Goal: Task Accomplishment & Management: Complete application form

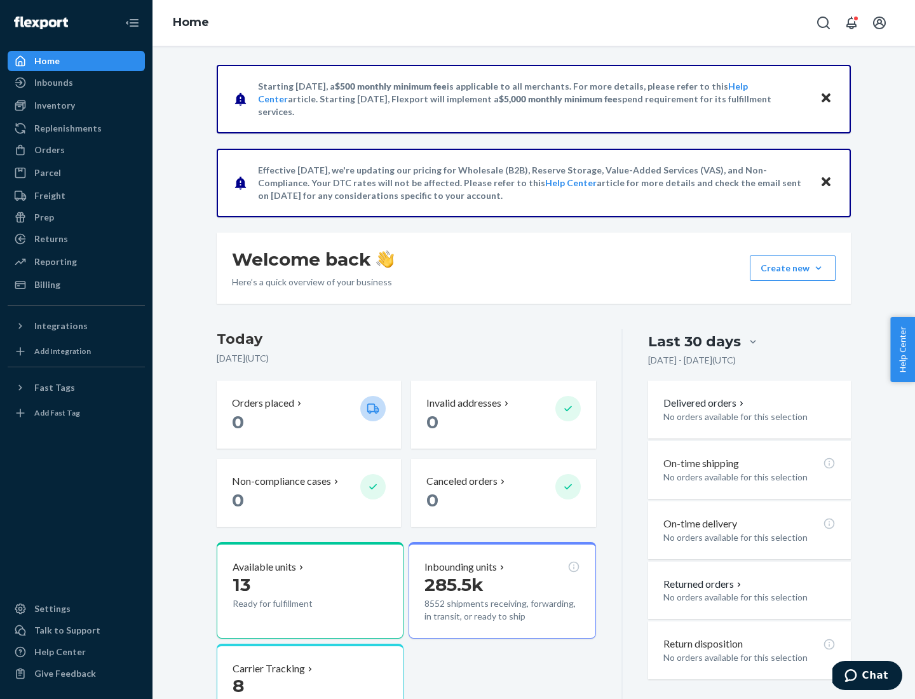
click at [818, 268] on button "Create new Create new inbound Create new order Create new product" at bounding box center [793, 267] width 86 height 25
click at [76, 83] on div "Inbounds" at bounding box center [76, 83] width 135 height 18
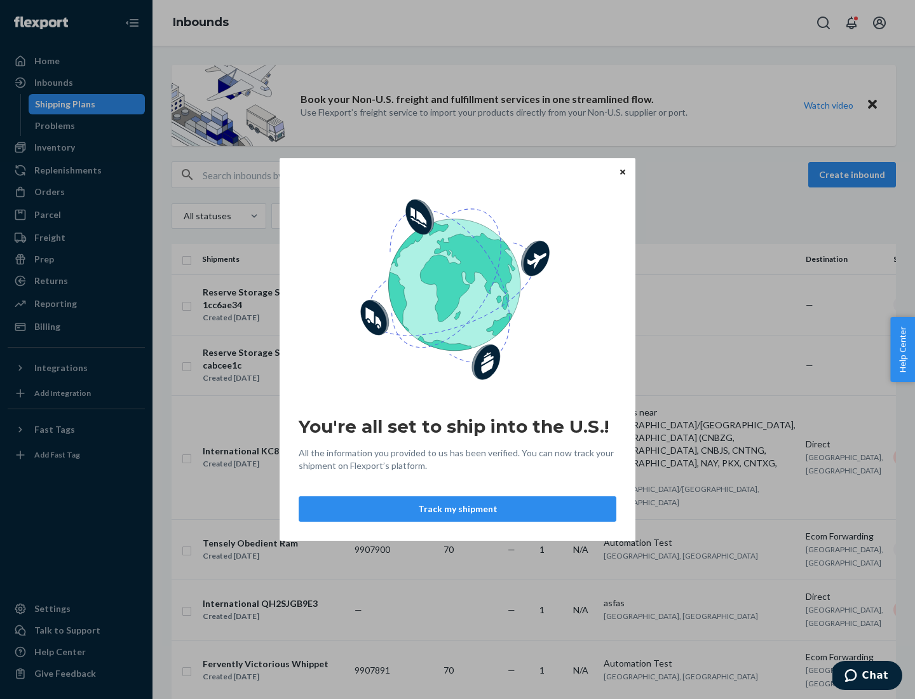
click at [458, 509] on button "Track my shipment" at bounding box center [458, 508] width 318 height 25
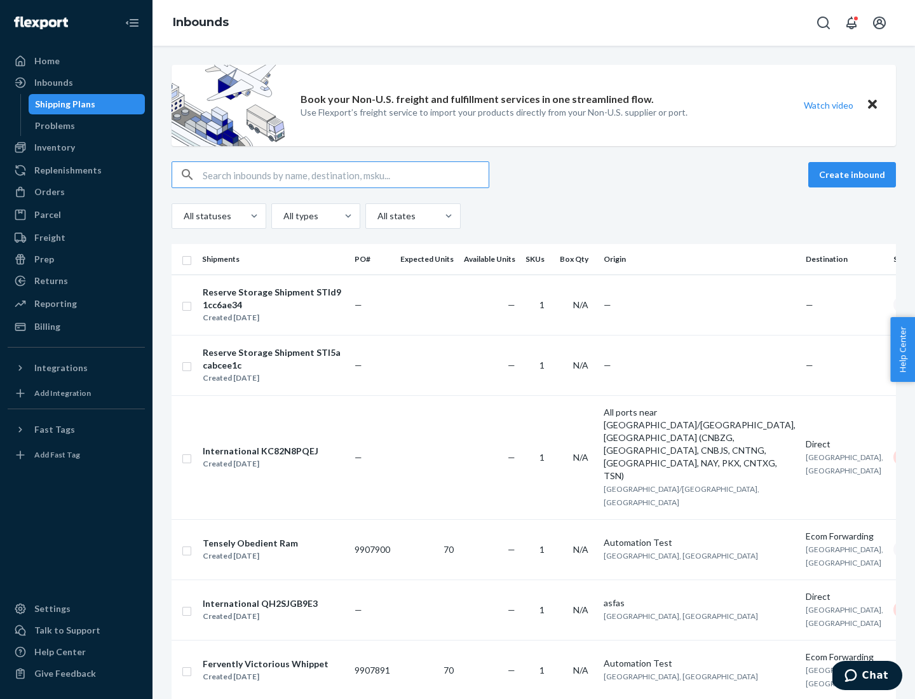
click at [854, 175] on button "Create inbound" at bounding box center [852, 174] width 88 height 25
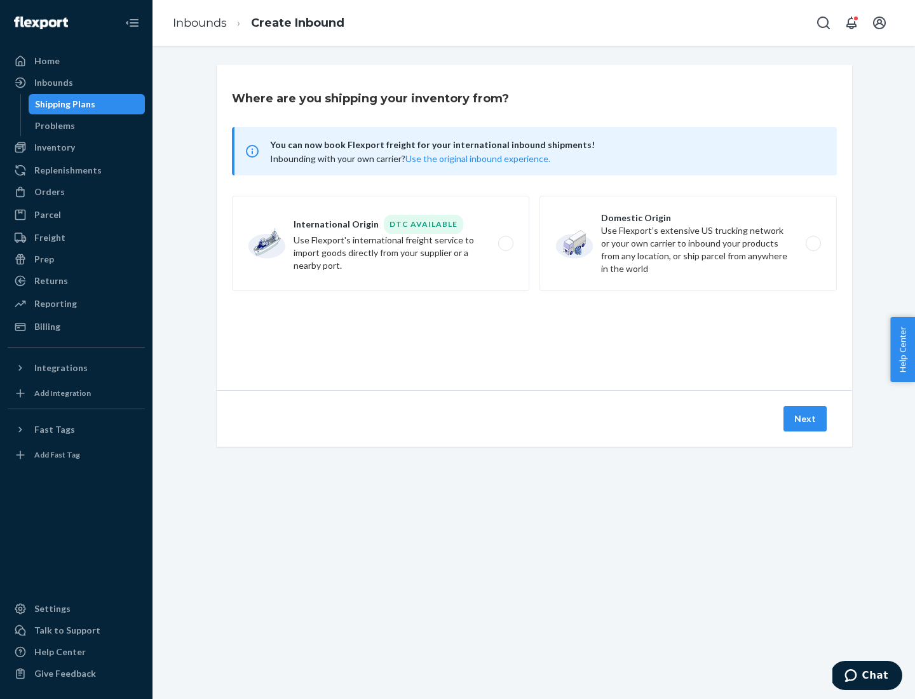
click at [381, 243] on label "International Origin DTC Available Use Flexport's international freight service…" at bounding box center [380, 243] width 297 height 95
click at [505, 243] on input "International Origin DTC Available Use Flexport's international freight service…" at bounding box center [509, 244] width 8 height 8
radio input "true"
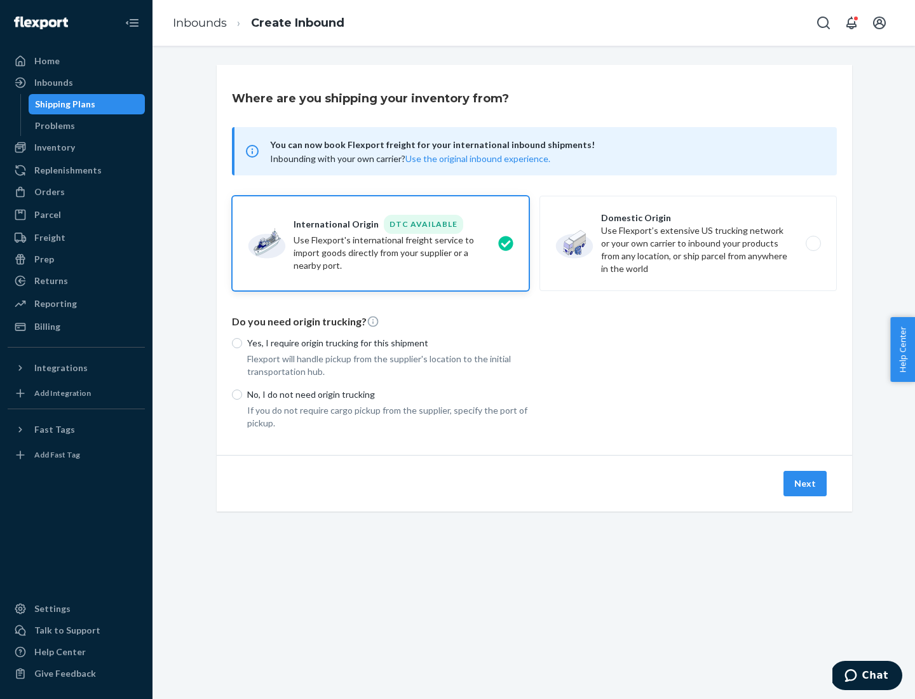
click at [388, 394] on p "No, I do not need origin trucking" at bounding box center [388, 394] width 282 height 13
click at [242, 394] on input "No, I do not need origin trucking" at bounding box center [237, 395] width 10 height 10
radio input "true"
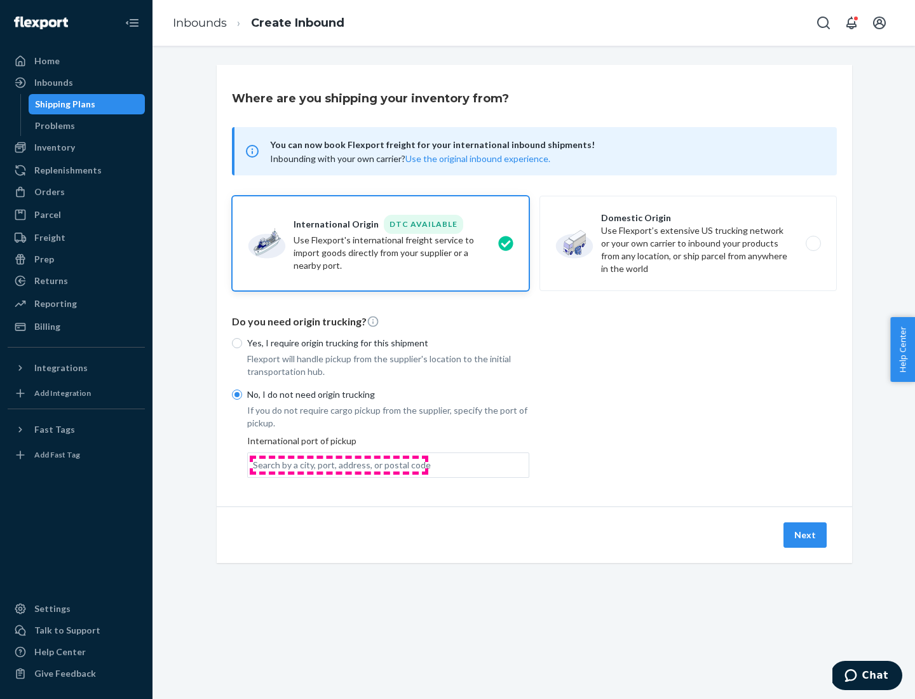
click at [339, 465] on div "Search by a city, port, address, or postal code" at bounding box center [342, 465] width 178 height 13
click at [254, 465] on input "Search by a city, port, address, or postal code" at bounding box center [253, 465] width 1 height 13
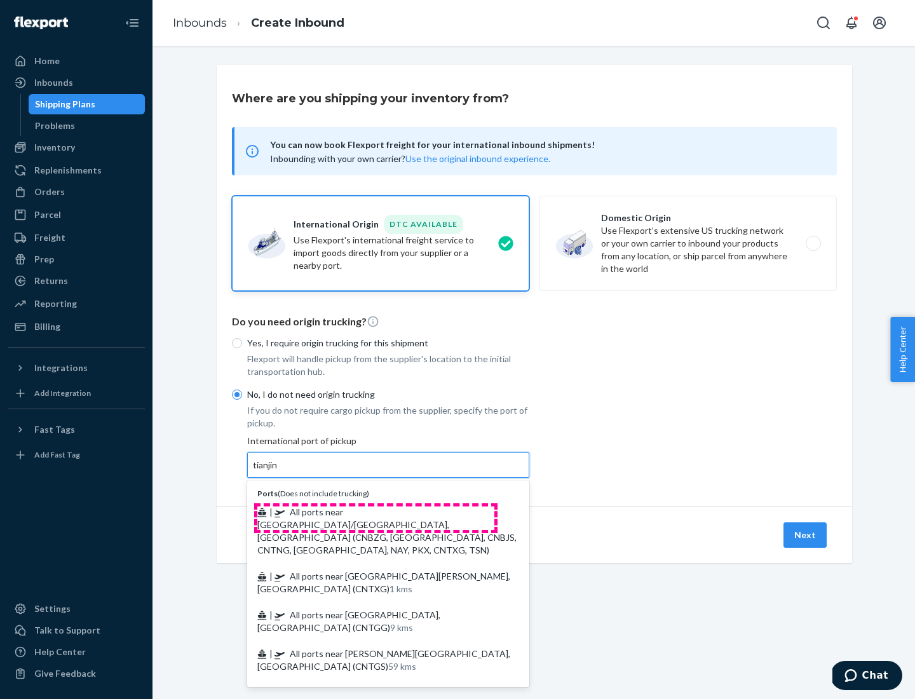
click at [376, 512] on span "| All ports near [GEOGRAPHIC_DATA]/[GEOGRAPHIC_DATA], [GEOGRAPHIC_DATA] (CNBZG,…" at bounding box center [386, 530] width 259 height 49
click at [279, 472] on input "tianjin" at bounding box center [266, 465] width 26 height 13
type input "All ports near [GEOGRAPHIC_DATA]/[GEOGRAPHIC_DATA], [GEOGRAPHIC_DATA] (CNBZG, […"
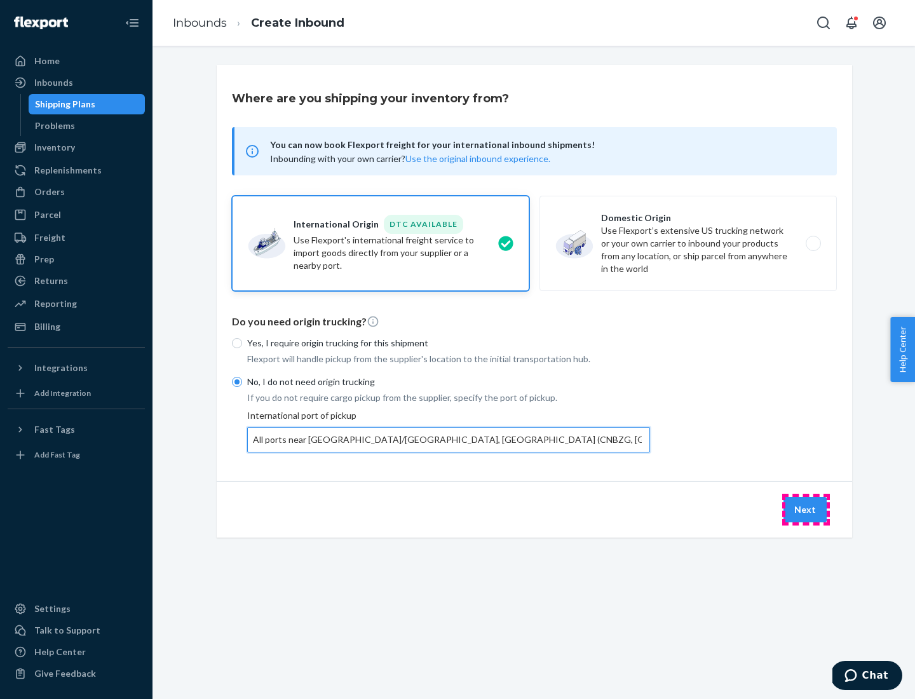
click at [806, 509] on button "Next" at bounding box center [805, 509] width 43 height 25
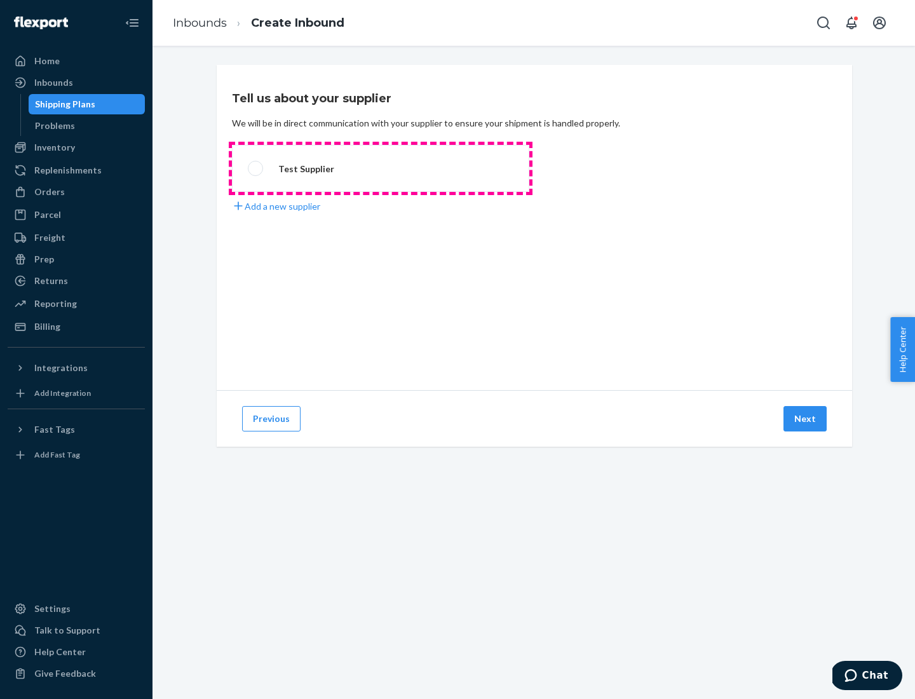
click at [381, 168] on label "Test Supplier" at bounding box center [380, 168] width 297 height 47
click at [256, 168] on input "Test Supplier" at bounding box center [252, 169] width 8 height 8
radio input "true"
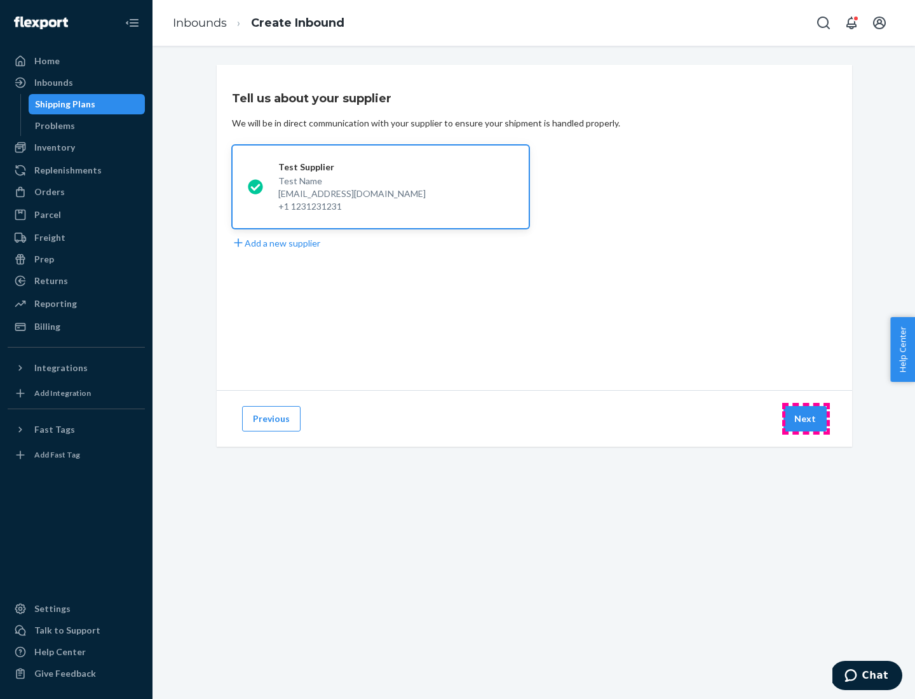
click at [806, 419] on button "Next" at bounding box center [805, 418] width 43 height 25
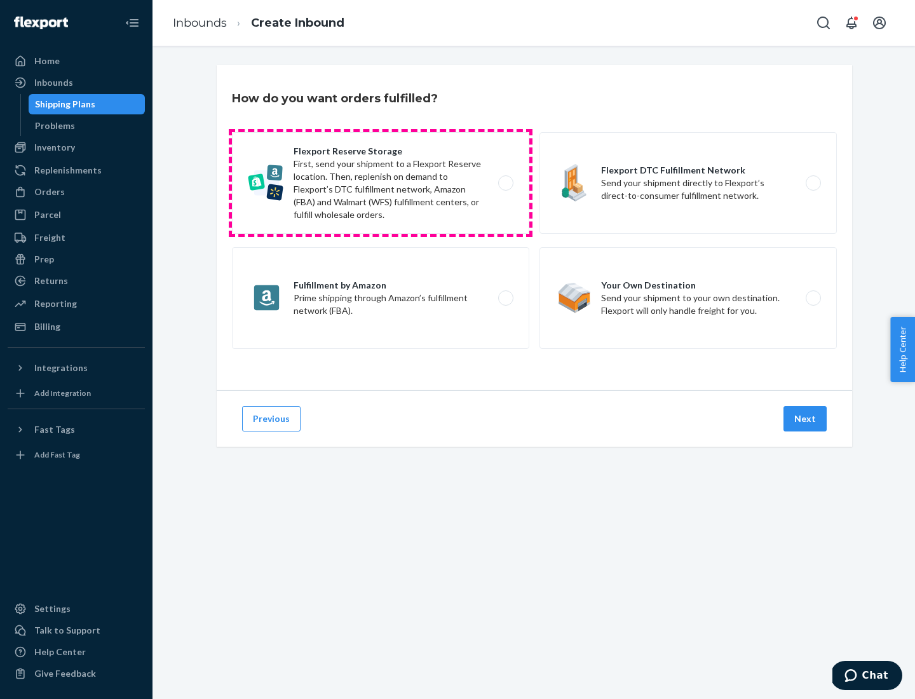
click at [381, 183] on label "Flexport Reserve Storage First, send your shipment to a Flexport Reserve locati…" at bounding box center [380, 183] width 297 height 102
click at [505, 183] on input "Flexport Reserve Storage First, send your shipment to a Flexport Reserve locati…" at bounding box center [509, 183] width 8 height 8
radio input "true"
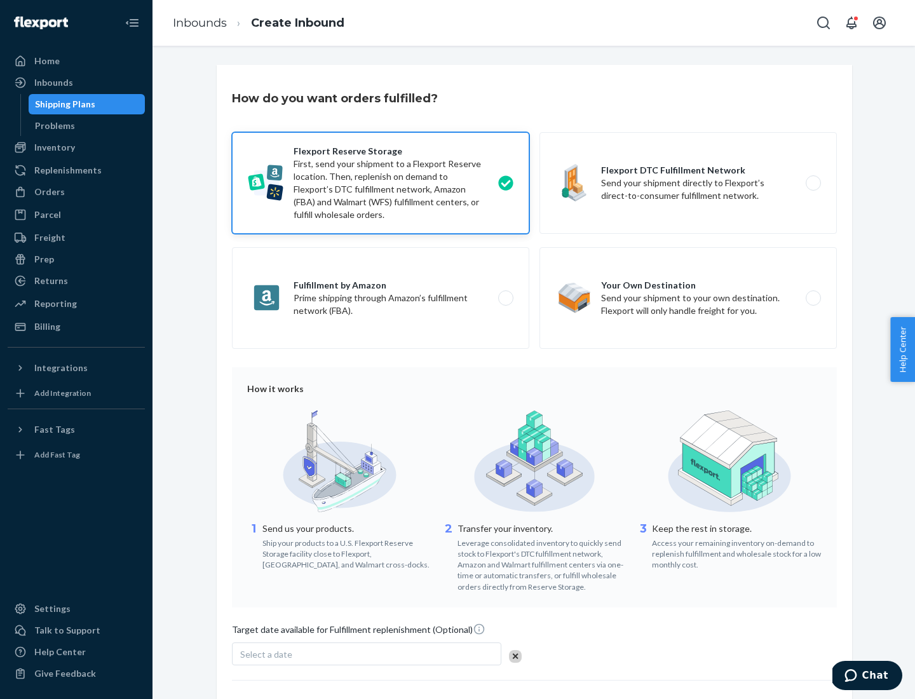
scroll to position [104, 0]
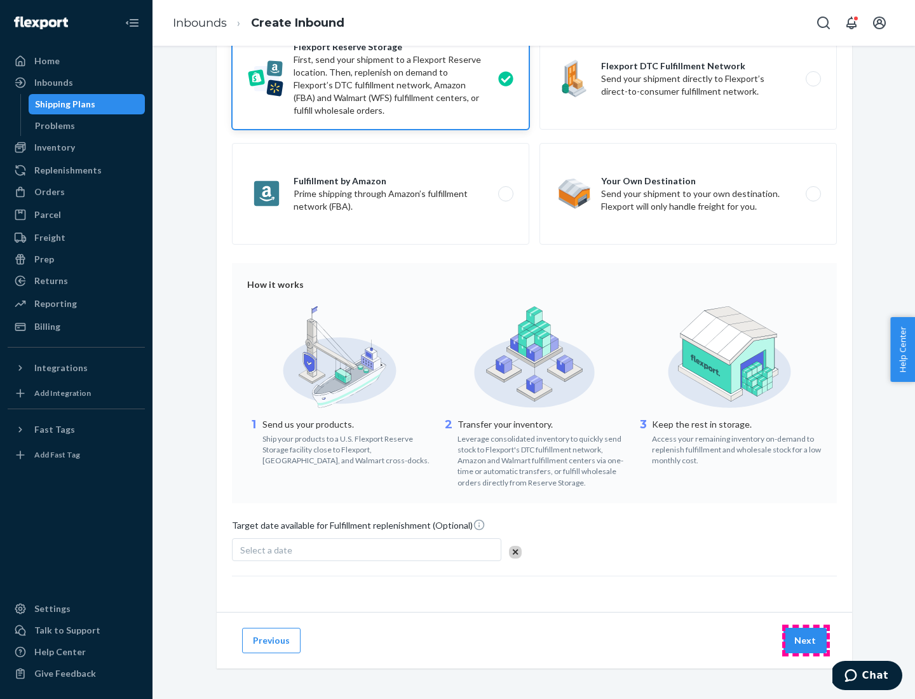
click at [806, 640] on button "Next" at bounding box center [805, 640] width 43 height 25
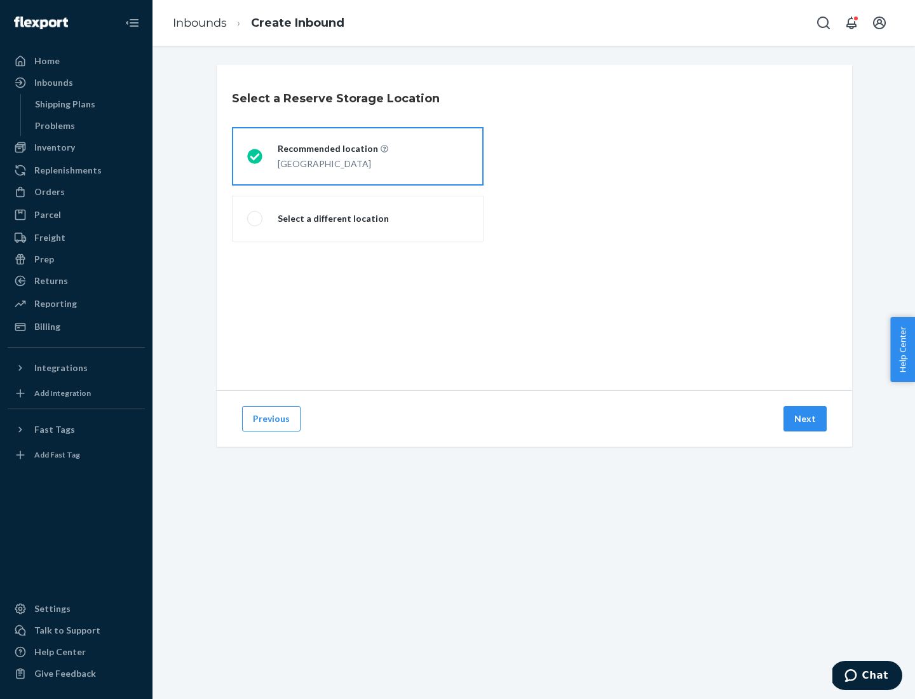
click at [358, 156] on div "[GEOGRAPHIC_DATA]" at bounding box center [333, 162] width 111 height 15
click at [255, 156] on input "Recommended location [GEOGRAPHIC_DATA]" at bounding box center [251, 157] width 8 height 8
click at [806, 419] on button "Next" at bounding box center [805, 418] width 43 height 25
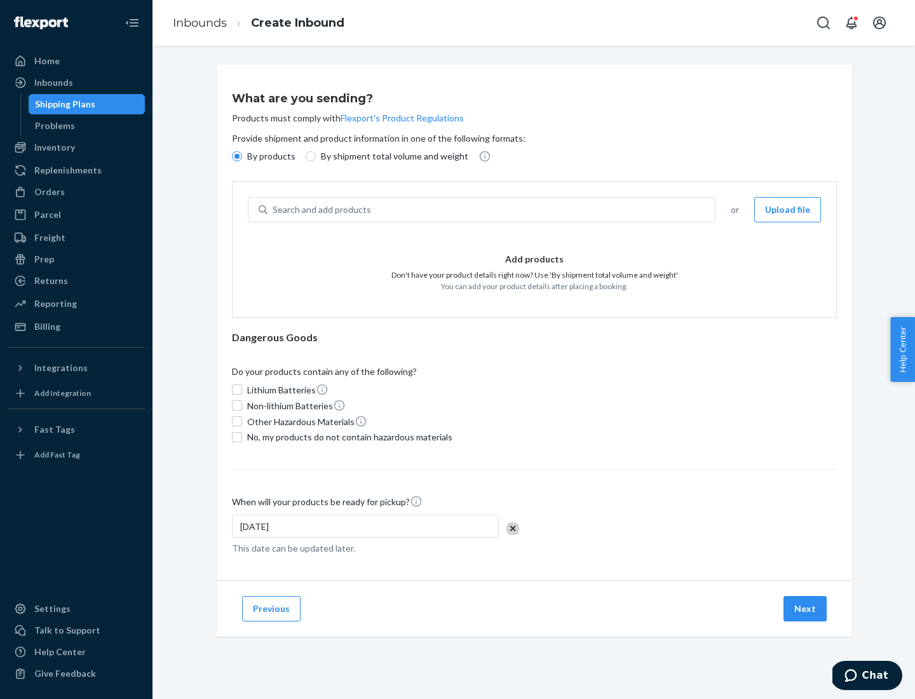
click at [492, 210] on div "Search and add products" at bounding box center [491, 209] width 447 height 23
click at [274, 210] on input "Search and add products" at bounding box center [273, 209] width 1 height 13
click at [309, 156] on input "By shipment total volume and weight" at bounding box center [311, 156] width 10 height 10
radio input "true"
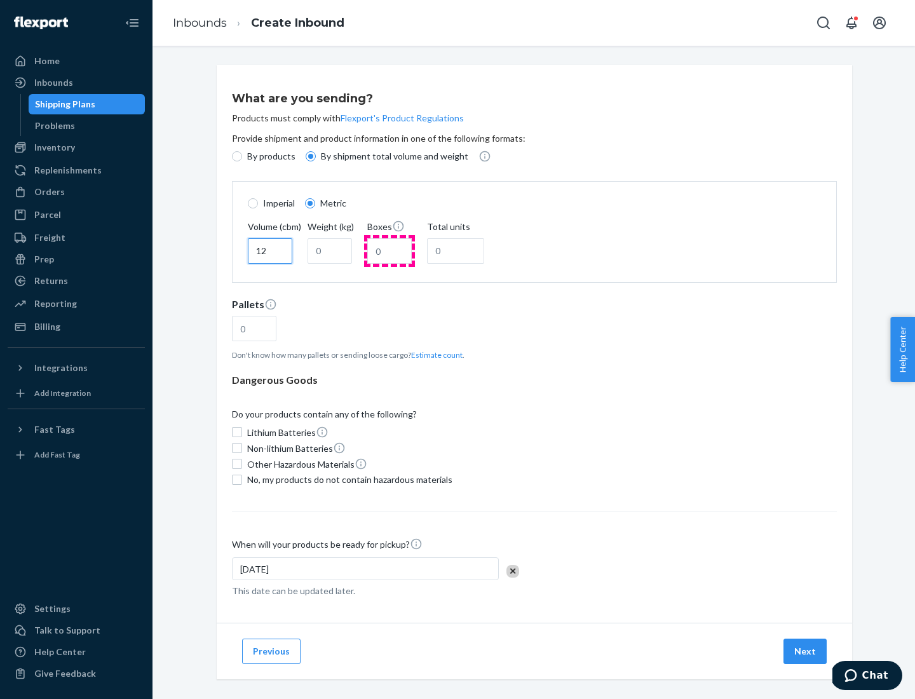
type input "12"
type input "22"
type input "222"
type input "121"
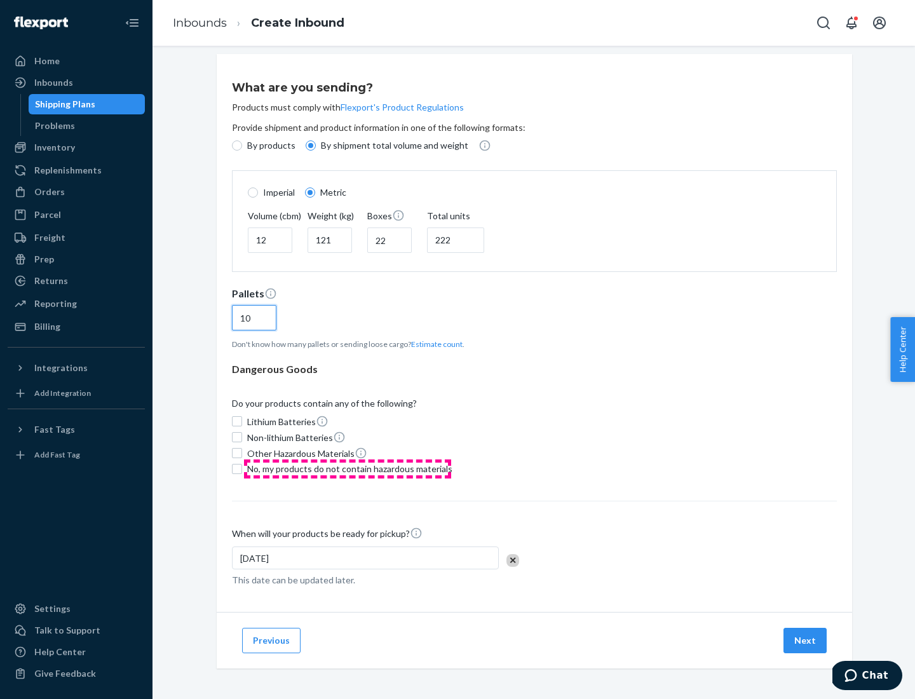
type input "10"
click at [348, 468] on span "No, my products do not contain hazardous materials" at bounding box center [349, 469] width 205 height 13
click at [242, 468] on input "No, my products do not contain hazardous materials" at bounding box center [237, 469] width 10 height 10
checkbox input "true"
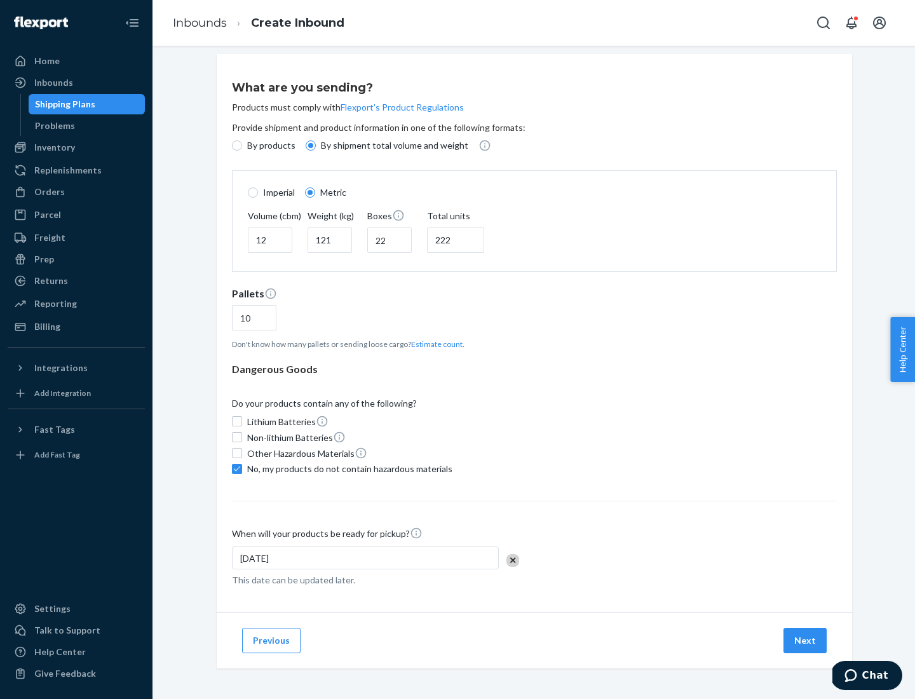
click at [806, 640] on button "Next" at bounding box center [805, 640] width 43 height 25
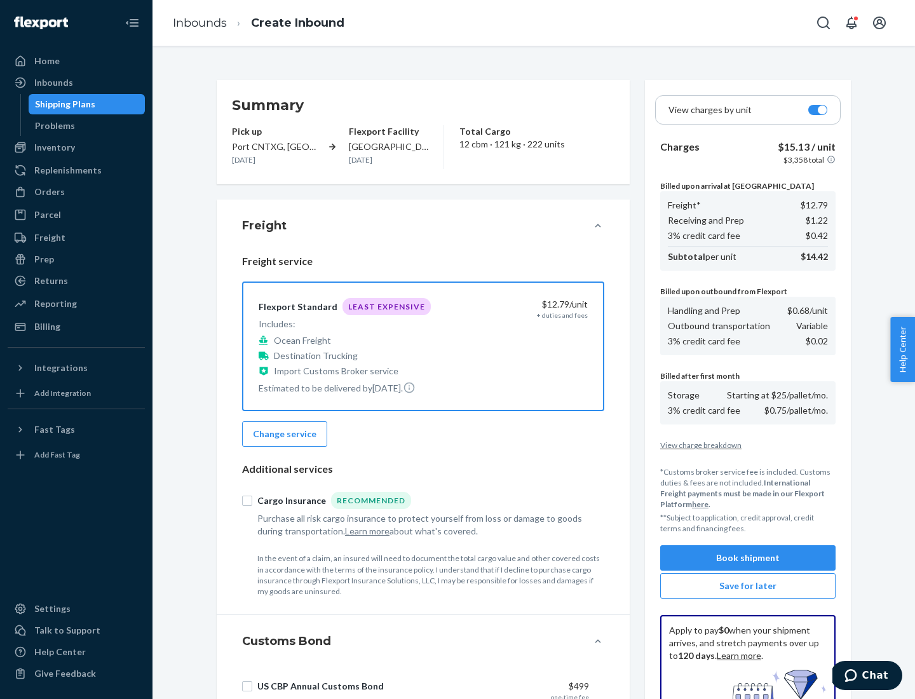
scroll to position [186, 0]
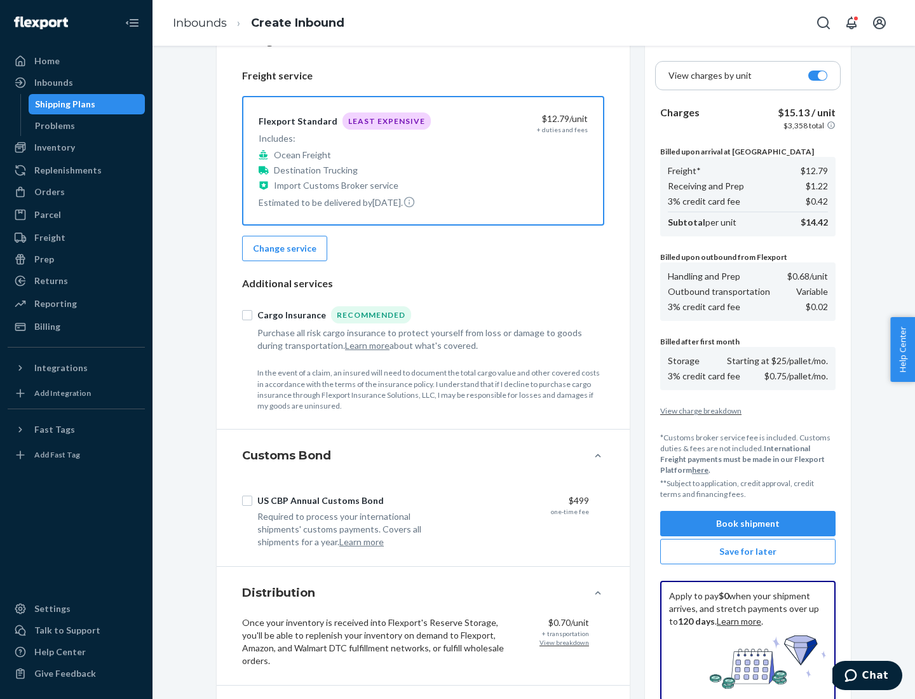
click at [748, 524] on button "Book shipment" at bounding box center [747, 523] width 175 height 25
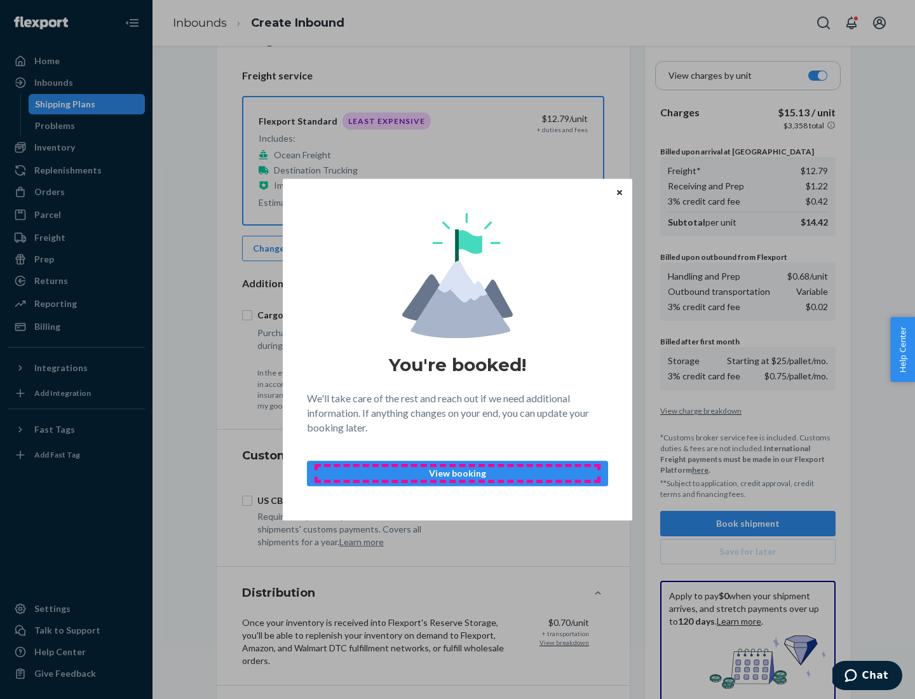
click at [458, 473] on p "View booking" at bounding box center [458, 473] width 280 height 13
